Goal: Task Accomplishment & Management: Complete application form

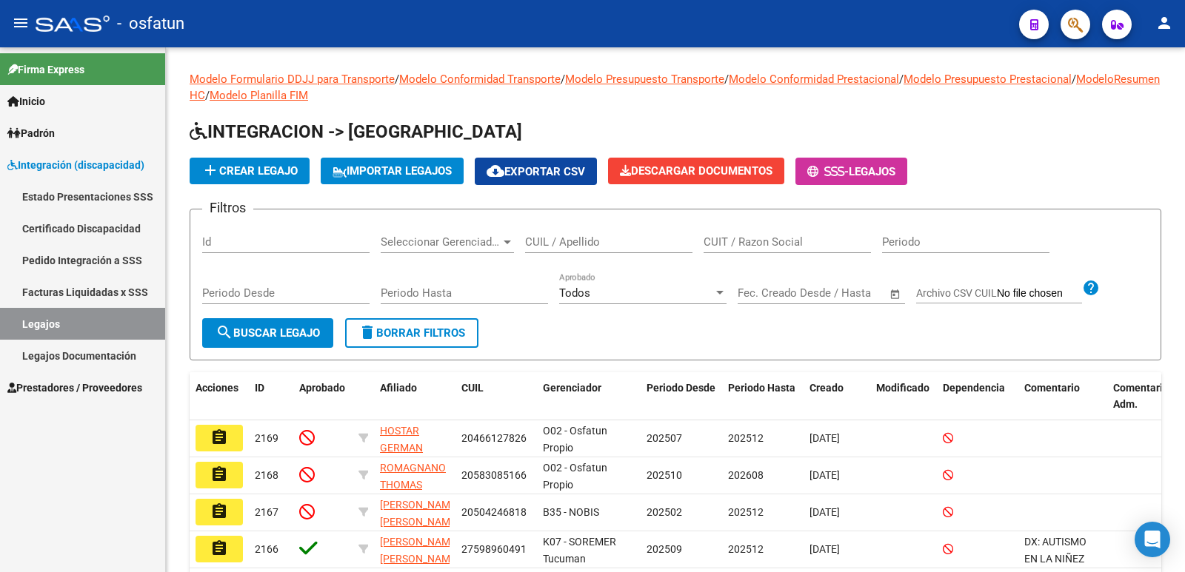
click at [48, 321] on link "Legajos" at bounding box center [82, 324] width 165 height 32
click at [609, 242] on input "CUIL / Apellido" at bounding box center [608, 241] width 167 height 13
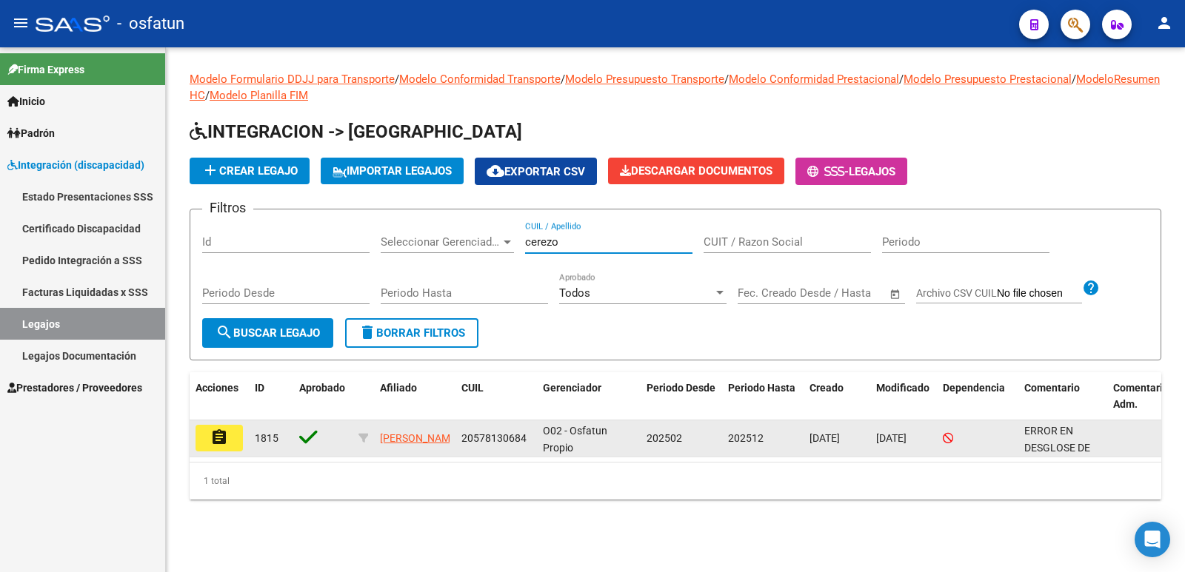
type input "cerezo"
click at [227, 435] on mat-icon "assignment" at bounding box center [219, 438] width 18 height 18
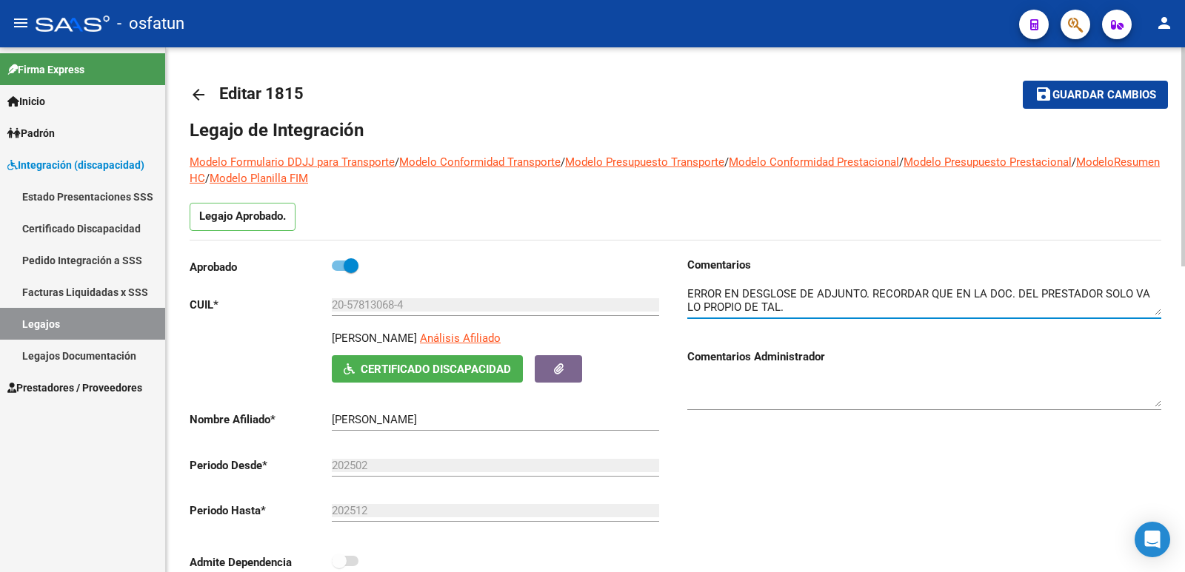
drag, startPoint x: 774, startPoint y: 309, endPoint x: 673, endPoint y: 264, distance: 110.4
click at [673, 264] on div "Aprobado CUIL * 20-57813068-4 Ingresar CUIL [PERSON_NAME] Afiliado Certificado …" at bounding box center [675, 424] width 971 height 335
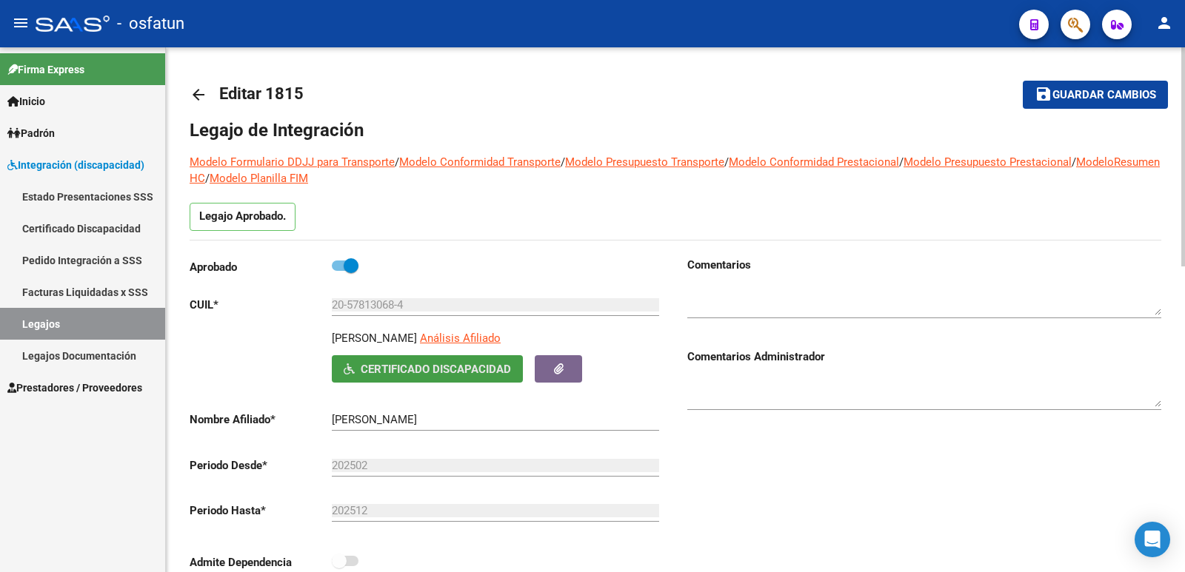
click at [415, 367] on span "Certificado Discapacidad" at bounding box center [436, 369] width 150 height 13
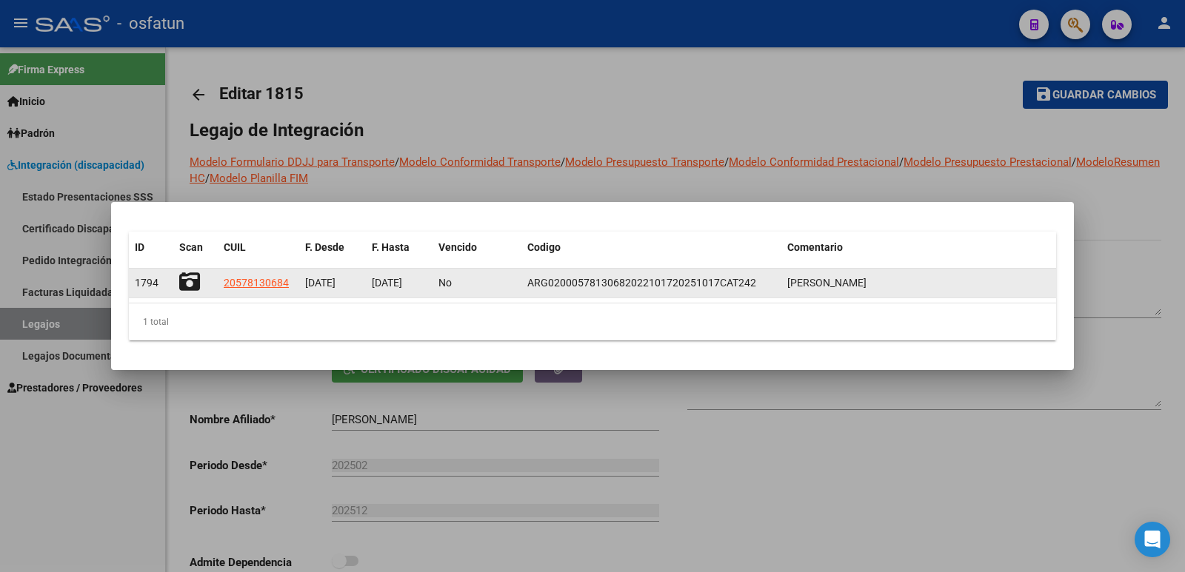
click at [190, 282] on icon at bounding box center [189, 282] width 21 height 21
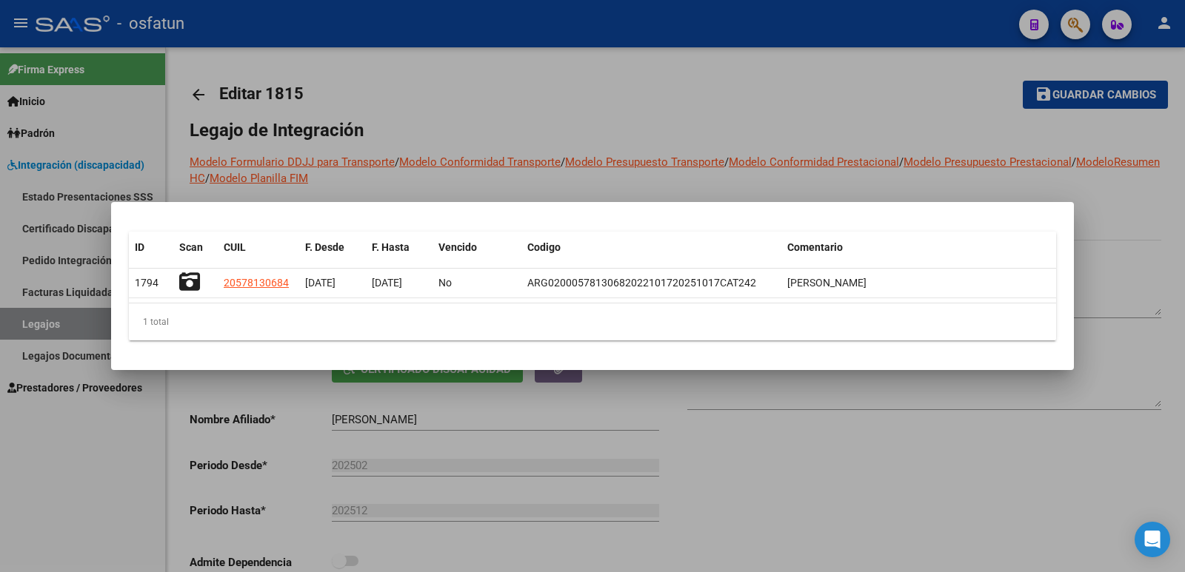
click at [649, 162] on div at bounding box center [592, 286] width 1185 height 572
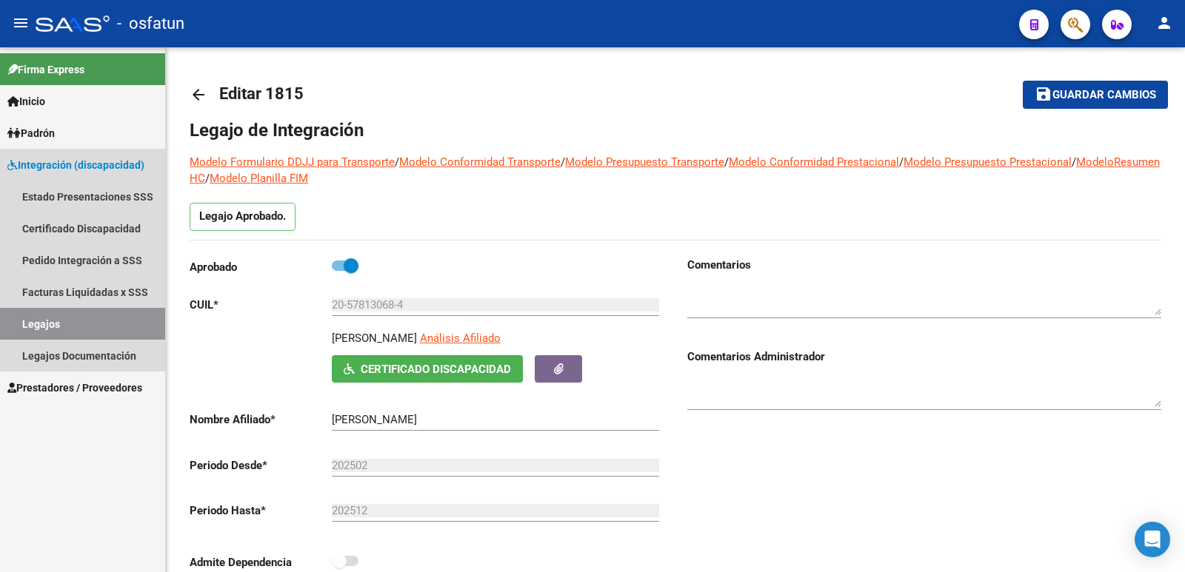
click at [64, 167] on span "Integración (discapacidad)" at bounding box center [75, 165] width 137 height 16
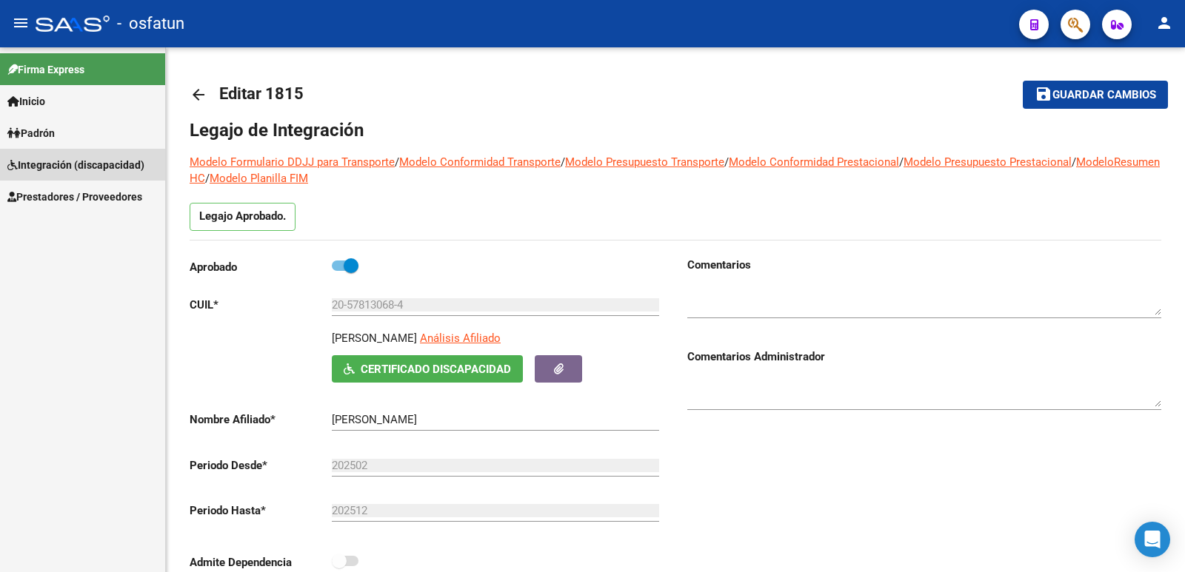
click at [43, 159] on span "Integración (discapacidad)" at bounding box center [75, 165] width 137 height 16
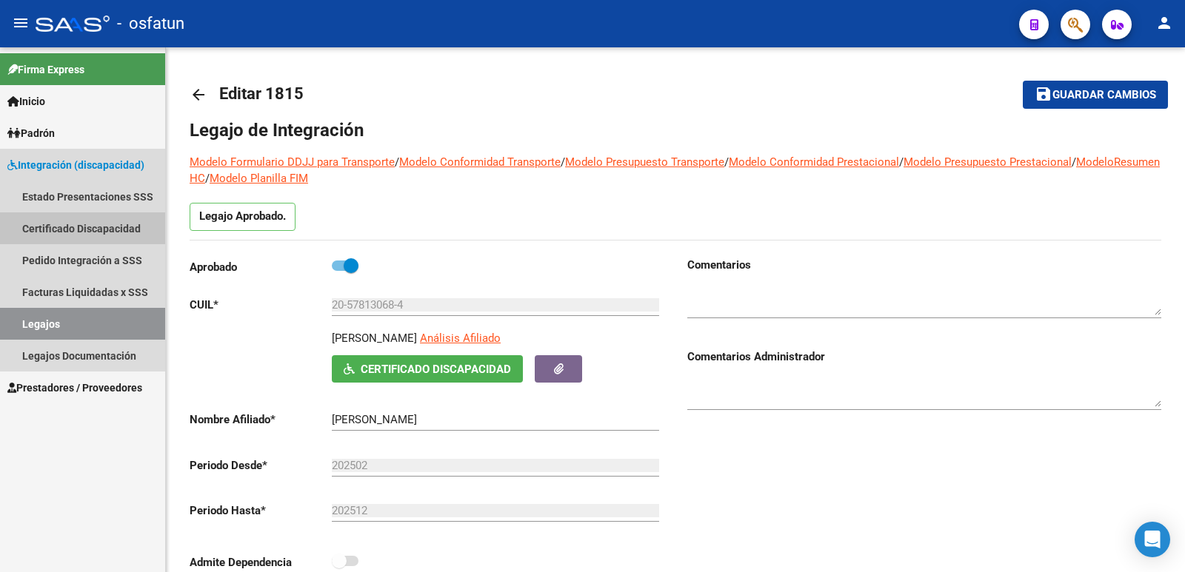
click at [51, 235] on link "Certificado Discapacidad" at bounding box center [82, 228] width 165 height 32
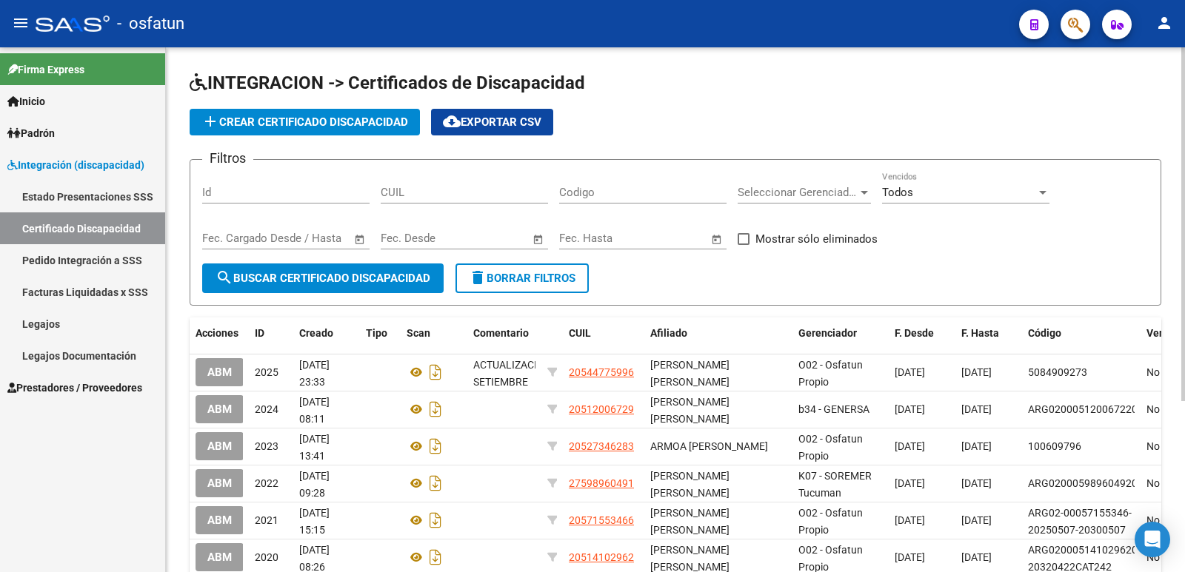
click at [430, 191] on input "CUIL" at bounding box center [464, 192] width 167 height 13
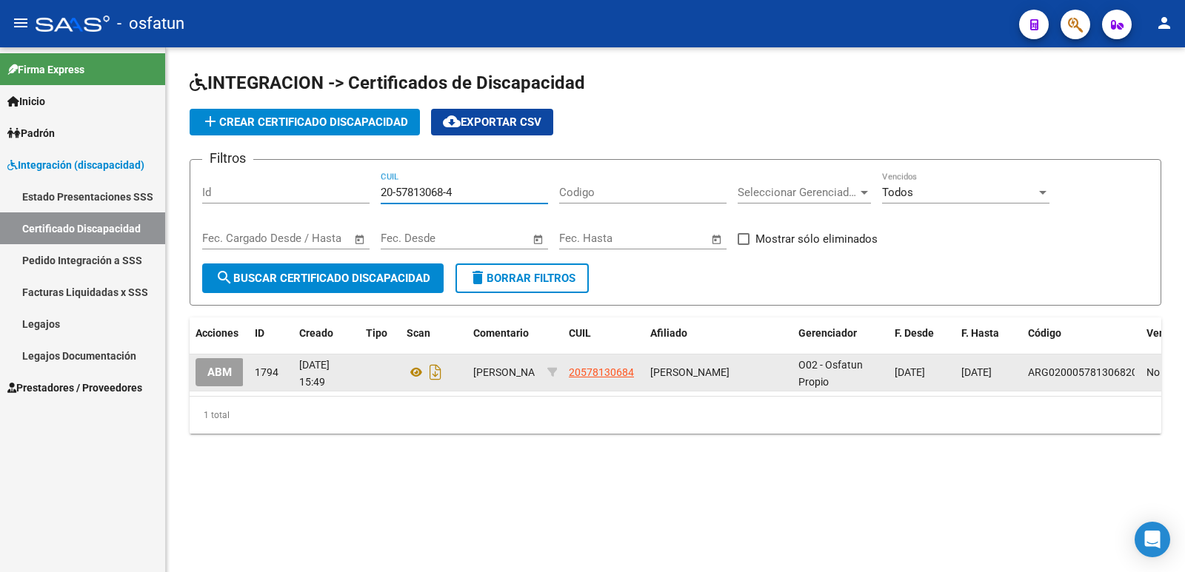
type input "20-57813068-4"
click at [220, 375] on span "ABM" at bounding box center [219, 372] width 24 height 13
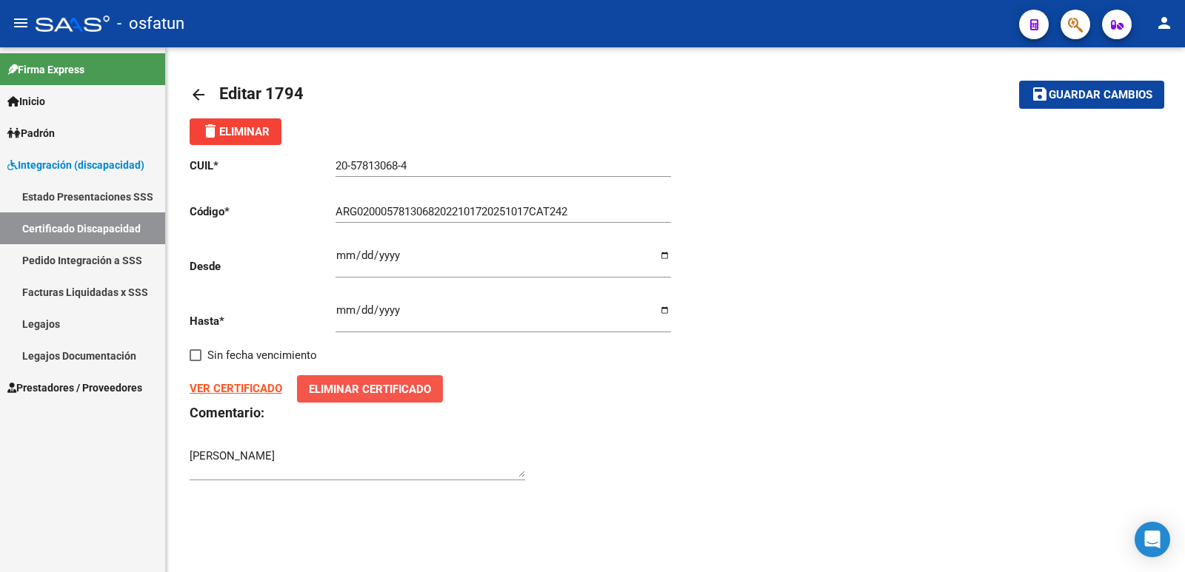
click at [337, 390] on span "Eliminar Certificado" at bounding box center [370, 389] width 122 height 13
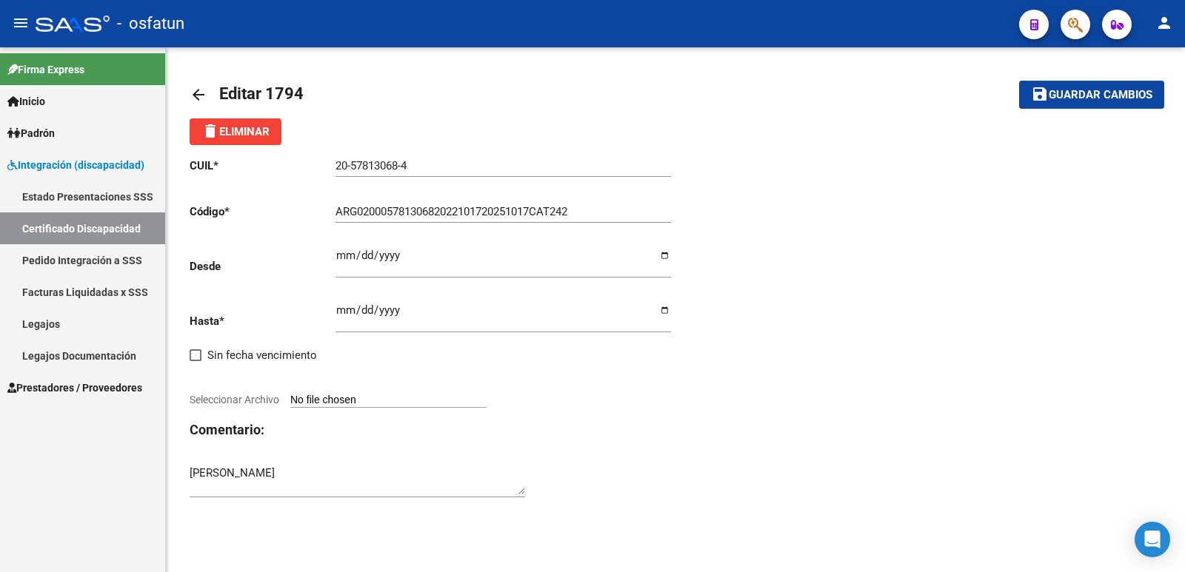
click at [354, 209] on input "ARG02000578130682022101720251017CAT242" at bounding box center [502, 211] width 335 height 13
type input "ARG020005781306820250904-20300904CAT242"
type input "[DATE]"
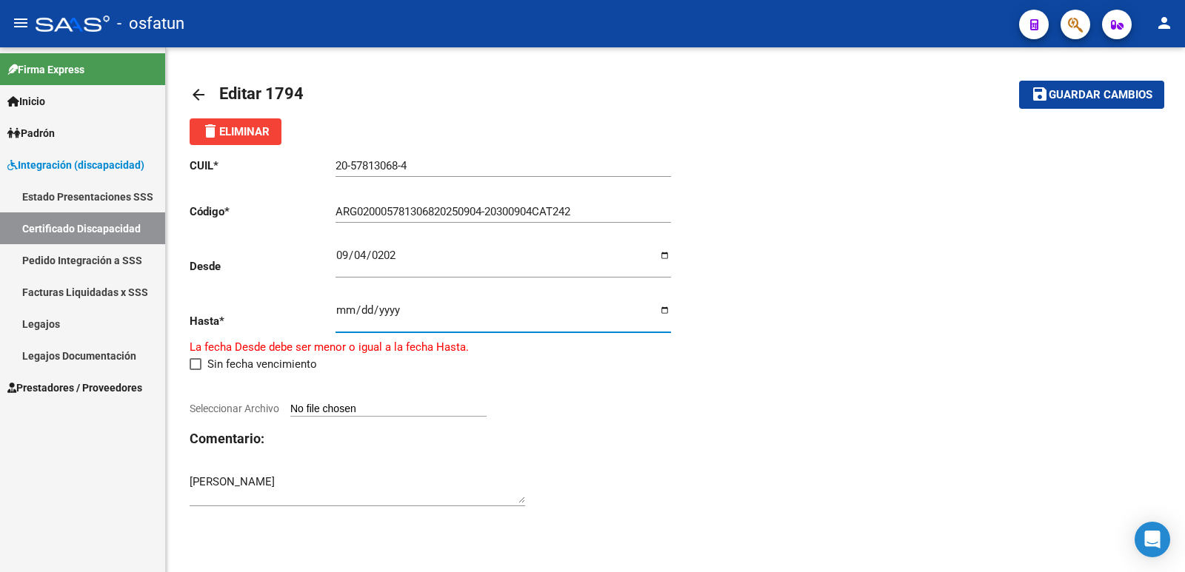
type input "[DATE]"
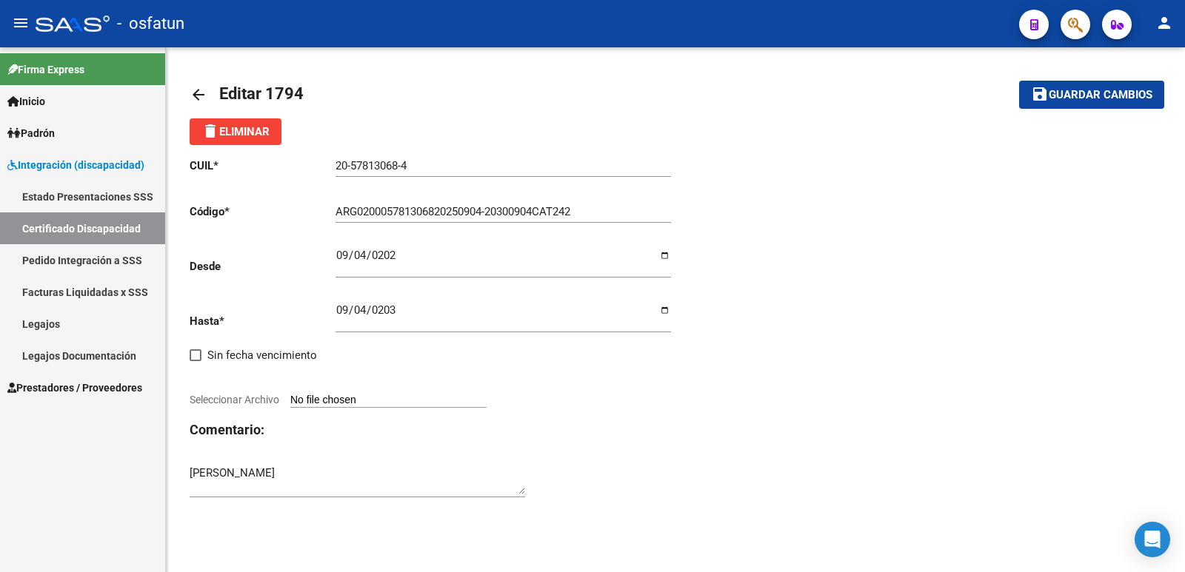
click at [329, 399] on input "Seleccionar Archivo" at bounding box center [388, 401] width 196 height 14
type input "C:\fakepath\CUD [PERSON_NAME].pdf"
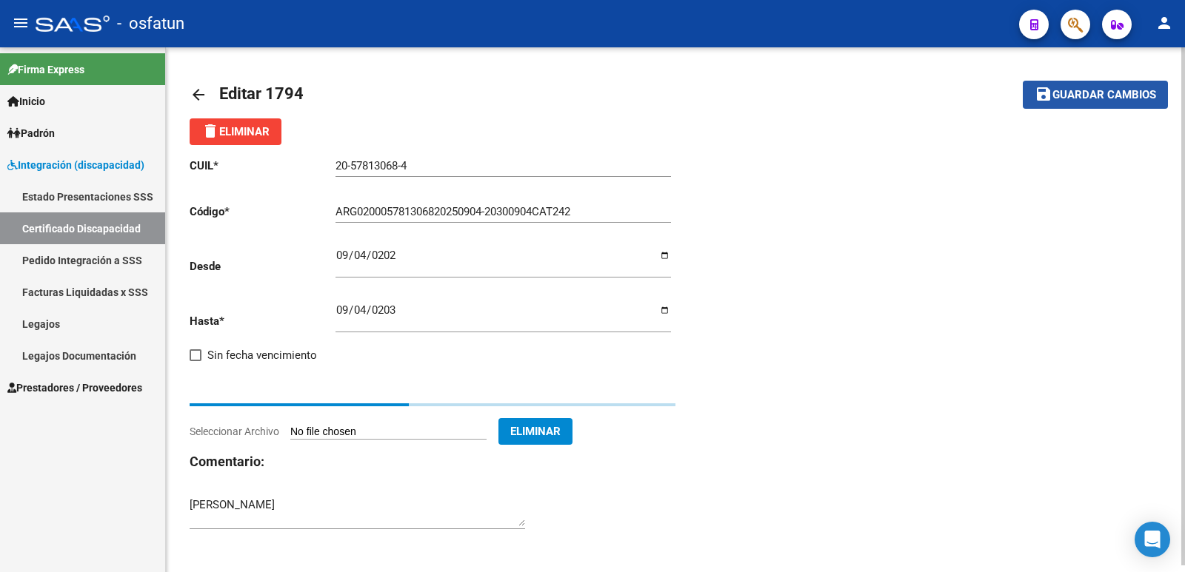
click at [1088, 93] on span "Guardar cambios" at bounding box center [1104, 95] width 104 height 13
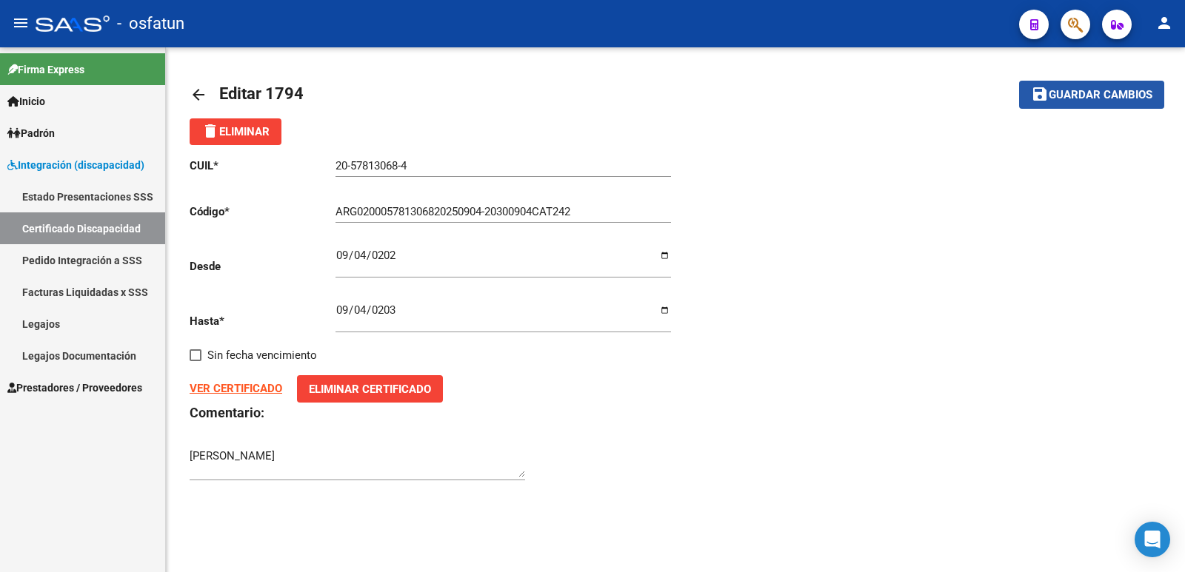
click at [1088, 93] on span "Guardar cambios" at bounding box center [1100, 95] width 104 height 13
type input "ARG02000578130682025090420300904CAT242"
click at [236, 387] on strong "VER CERTIFICADO" at bounding box center [236, 388] width 93 height 13
click at [1005, 79] on mat-toolbar-row "save Guardar cambios" at bounding box center [1062, 94] width 204 height 47
